Goal: Use online tool/utility: Utilize a website feature to perform a specific function

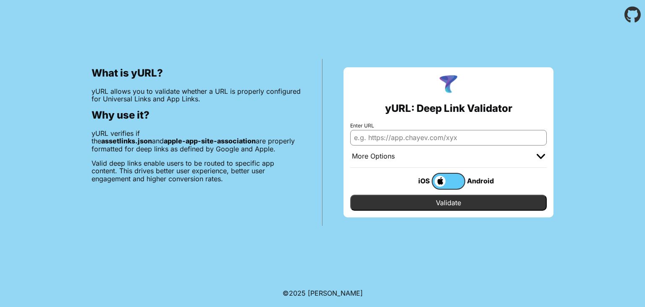
click at [380, 138] on input "Enter URL" at bounding box center [448, 137] width 197 height 15
type input "c"
paste input "https://citizen-sso.vnetraffic.gov.vn/apple-app-site-association"
type input "https://citizen-sso.vnetraffic.gov.vn/apple-app-site-association"
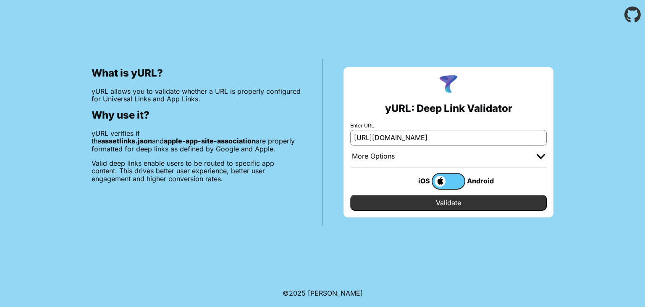
click at [407, 200] on input "Validate" at bounding box center [448, 202] width 197 height 16
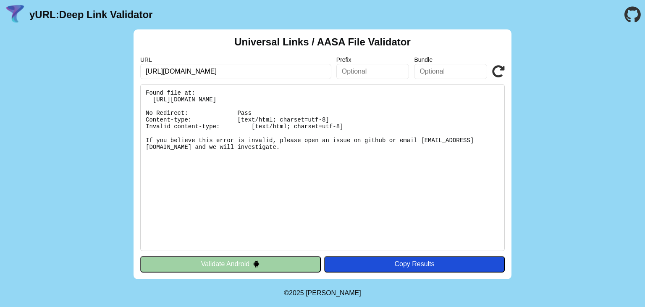
click at [274, 69] on input "[URL][DOMAIN_NAME]" at bounding box center [235, 71] width 191 height 15
click at [232, 69] on input "https://citizen-sso.vnetraffic.gov.vn/apple-app-site-association" at bounding box center [235, 71] width 191 height 15
click at [247, 71] on input "[URL][DOMAIN_NAME]" at bounding box center [235, 71] width 191 height 15
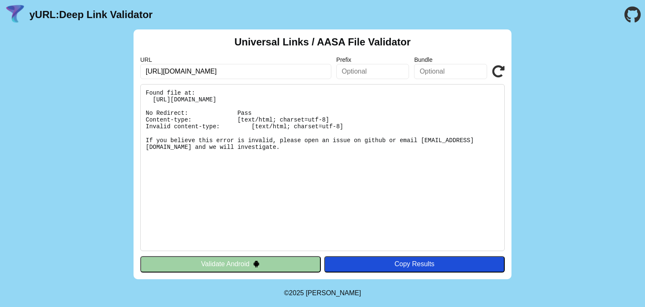
click at [247, 71] on input "[URL][DOMAIN_NAME]" at bounding box center [235, 71] width 191 height 15
click at [306, 72] on input "[URL][DOMAIN_NAME]" at bounding box center [235, 71] width 191 height 15
click at [247, 71] on input "[URL][DOMAIN_NAME]" at bounding box center [235, 71] width 191 height 15
drag, startPoint x: 247, startPoint y: 71, endPoint x: 368, endPoint y: 71, distance: 121.0
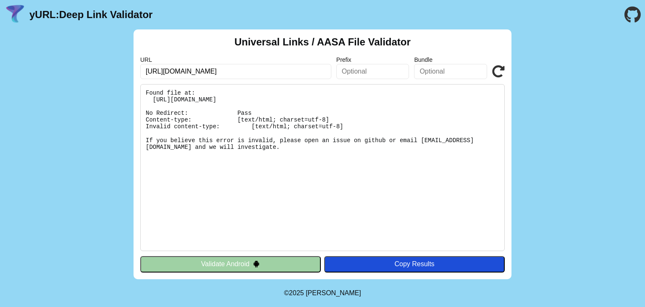
click at [368, 71] on div "URL https://citizen-sso.vnetraffic.gov.vn/apple-app-site-association Prefix Bun…" at bounding box center [322, 67] width 365 height 23
type input "https://citizen-sso.vnetraffic.gov.vn"
click at [502, 75] on icon at bounding box center [498, 71] width 13 height 13
click at [262, 71] on input "https://citizen-sso.vnetraffic.gov.vn" at bounding box center [235, 71] width 191 height 15
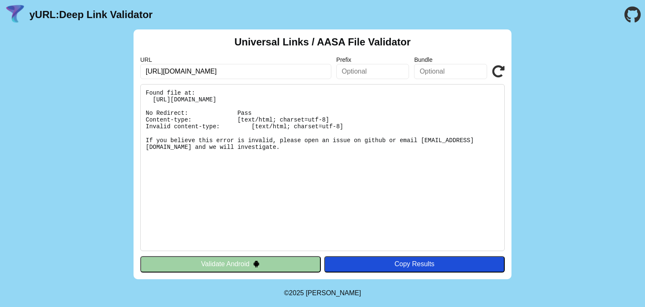
click at [262, 71] on input "https://citizen-sso.vnetraffic.gov.vn" at bounding box center [235, 71] width 191 height 15
click at [318, 176] on pre "Found file at: https://citizen-sso.vnetraffic.gov.vn/.well-known/apple-app-site…" at bounding box center [322, 167] width 365 height 167
click at [281, 73] on input "https://citizen-sso.vnetraffic.gov.vn" at bounding box center [235, 71] width 191 height 15
click at [358, 73] on input "text" at bounding box center [372, 71] width 73 height 15
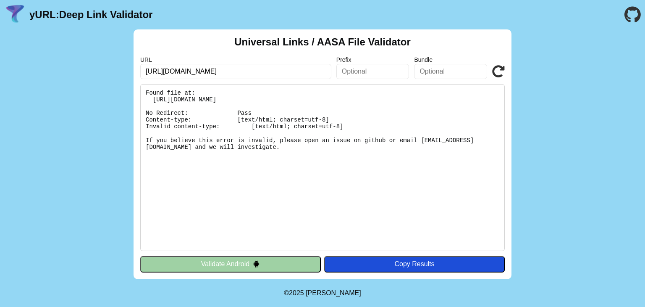
type input "/apple-app-site-association"
click at [496, 71] on icon at bounding box center [498, 71] width 13 height 13
drag, startPoint x: 216, startPoint y: 150, endPoint x: 148, endPoint y: 87, distance: 92.8
click at [148, 87] on pre "Found file at: [URL][DOMAIN_NAME] No Redirect: Pass Content-type: [text/html; c…" at bounding box center [322, 167] width 365 height 167
click at [220, 168] on pre "Found file at: [URL][DOMAIN_NAME] No Redirect: Pass Content-type: [text/html; c…" at bounding box center [322, 167] width 365 height 167
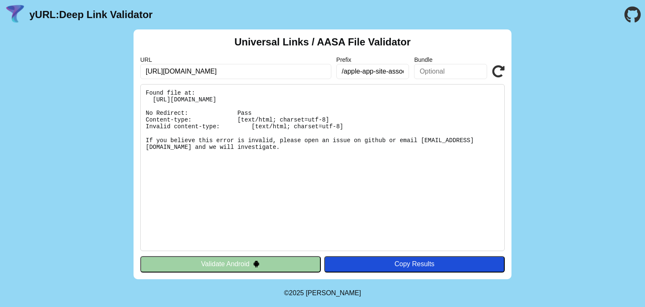
click at [350, 72] on input "/apple-app-site-association" at bounding box center [372, 71] width 73 height 15
type input "/.well-known/apple-app-site-association"
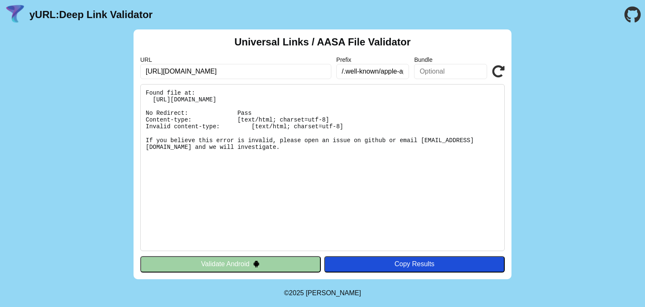
click at [494, 79] on div "Universal Links / AASA File Validator URL [URL][DOMAIN_NAME] Prefix /.well-know…" at bounding box center [323, 154] width 378 height 250
click at [494, 70] on icon at bounding box center [498, 71] width 13 height 13
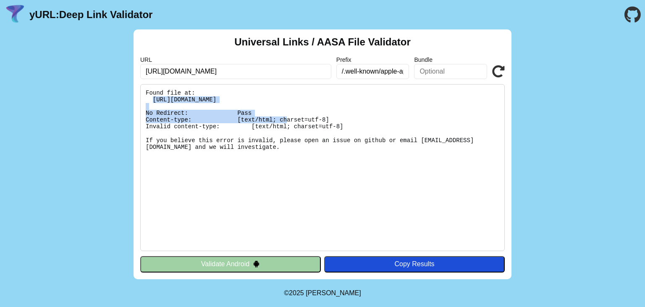
drag, startPoint x: 399, startPoint y: 101, endPoint x: 153, endPoint y: 100, distance: 245.8
click at [153, 100] on pre "Found file at: [URL][DOMAIN_NAME] No Redirect: Pass Content-type: [text/html; c…" at bounding box center [322, 167] width 365 height 167
copy pre "[URL][DOMAIN_NAME]"
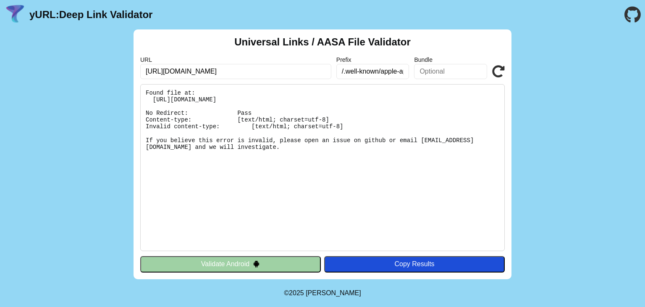
drag, startPoint x: 257, startPoint y: 71, endPoint x: 118, endPoint y: 69, distance: 139.1
click at [118, 69] on div "Universal Links / AASA File Validator URL [URL][DOMAIN_NAME] Prefix /.well-know…" at bounding box center [322, 154] width 645 height 250
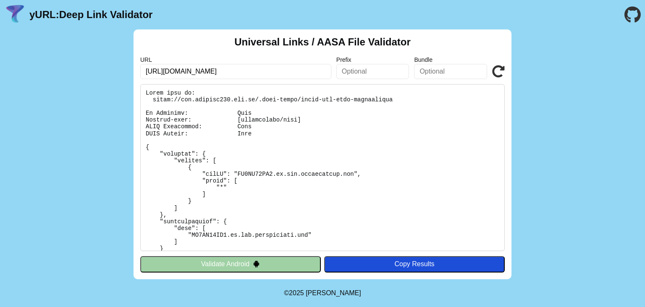
click at [257, 71] on input "[URL][DOMAIN_NAME]" at bounding box center [235, 71] width 191 height 15
click at [497, 70] on icon at bounding box center [498, 71] width 13 height 13
drag, startPoint x: 250, startPoint y: 74, endPoint x: 136, endPoint y: 74, distance: 113.8
click at [131, 74] on div "Universal Links / AASA File Validator URL https://sso.baochay114.gov.vn Prefix …" at bounding box center [322, 154] width 645 height 250
type input "s"
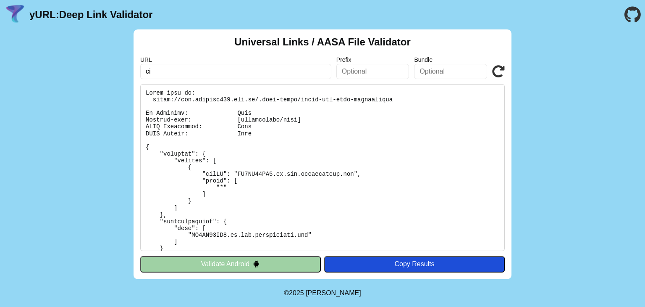
type input "c"
paste input "https://citizen-sso.vnetraffic.gov.vn"
type input "https://citizen-sso.vnetraffic.gov.vn"
click at [496, 73] on icon at bounding box center [498, 71] width 13 height 13
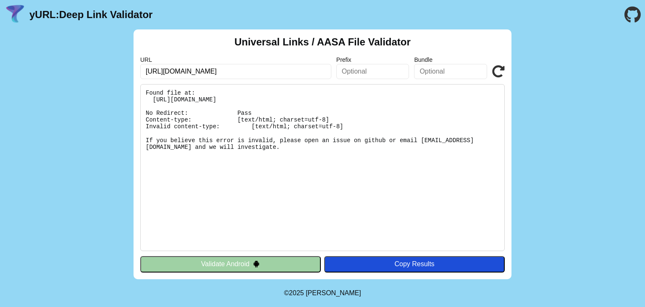
drag, startPoint x: 259, startPoint y: 71, endPoint x: 140, endPoint y: 72, distance: 118.5
click at [140, 72] on input "[URL][DOMAIN_NAME]" at bounding box center [235, 71] width 191 height 15
click at [309, 161] on pre "Found file at: https://citizen-sso.vnetraffic.gov.vn/.well-known/apple-app-site…" at bounding box center [322, 167] width 365 height 167
drag, startPoint x: 275, startPoint y: 100, endPoint x: 397, endPoint y: 100, distance: 121.8
click at [397, 100] on pre "Found file at: https://citizen-sso.vnetraffic.gov.vn/.well-known/apple-app-site…" at bounding box center [322, 167] width 365 height 167
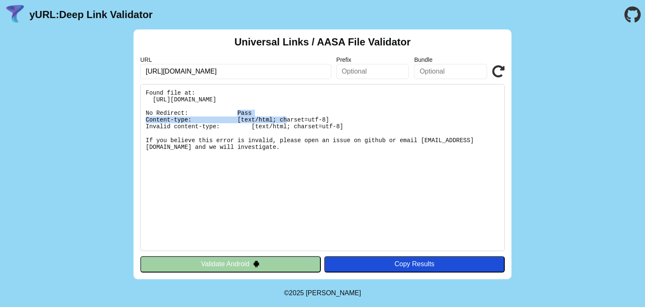
copy pre ".well-known/apple-app-site-association"
click at [283, 265] on button "Validate Android" at bounding box center [230, 264] width 181 height 16
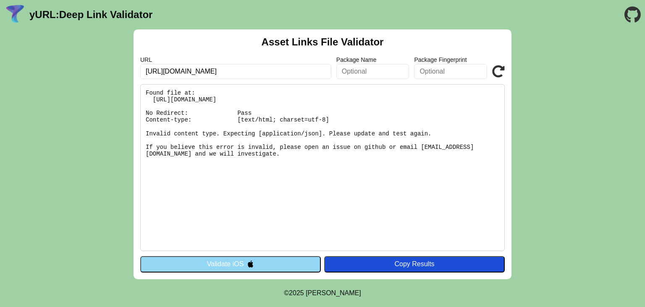
click at [352, 70] on input "text" at bounding box center [372, 71] width 73 height 15
type input "/.well-known/assetlinks.json"
click at [503, 71] on icon at bounding box center [498, 71] width 13 height 13
click at [497, 71] on icon at bounding box center [498, 71] width 13 height 13
click at [254, 265] on button "Validate iOS" at bounding box center [230, 264] width 181 height 16
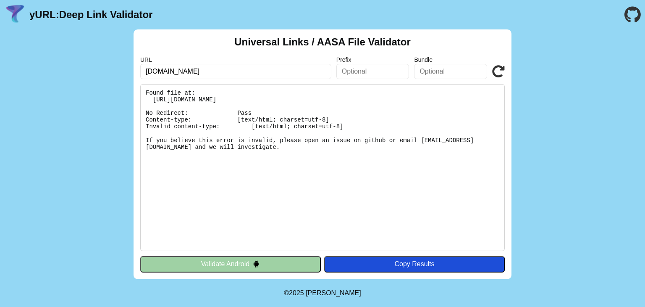
click at [496, 71] on icon at bounding box center [498, 71] width 13 height 13
click at [498, 74] on icon at bounding box center [498, 71] width 13 height 13
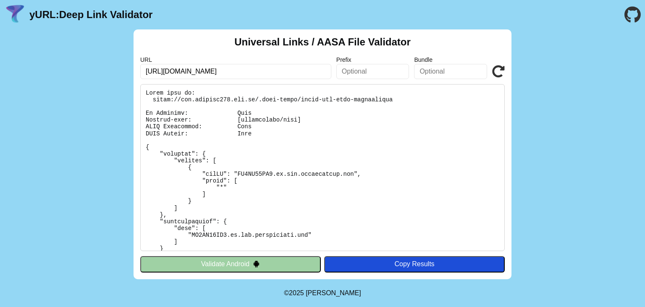
click at [498, 72] on icon at bounding box center [498, 71] width 13 height 13
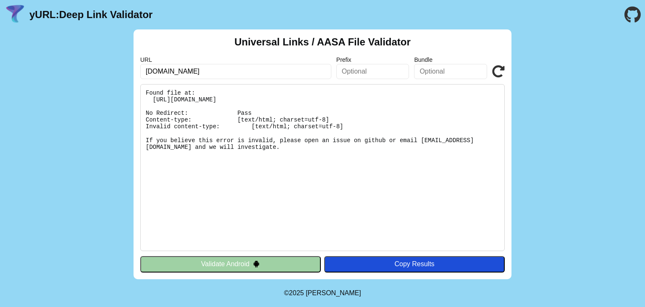
click at [497, 72] on icon at bounding box center [498, 71] width 13 height 13
click at [499, 73] on icon at bounding box center [498, 71] width 13 height 13
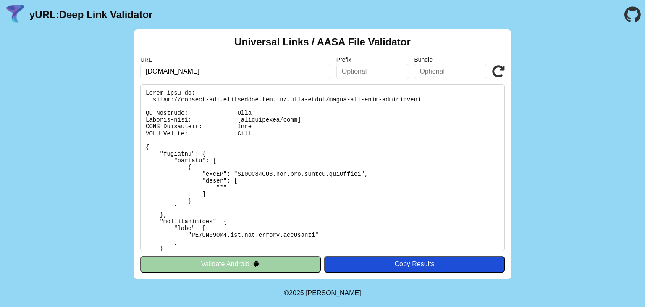
click at [255, 265] on img at bounding box center [256, 263] width 7 height 7
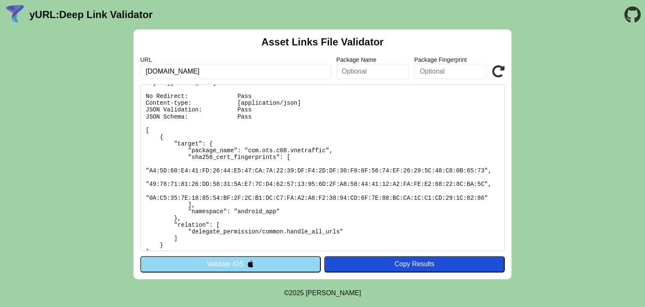
scroll to position [26, 0]
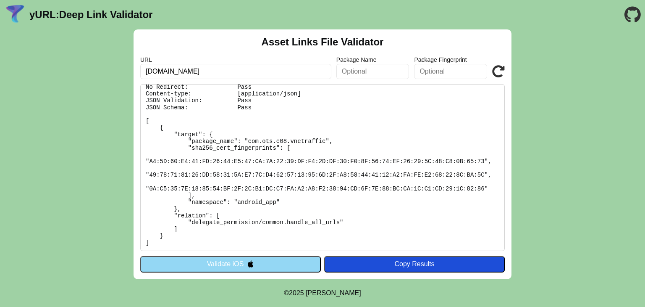
click at [269, 262] on button "Validate iOS" at bounding box center [230, 264] width 181 height 16
